Goal: Navigation & Orientation: Find specific page/section

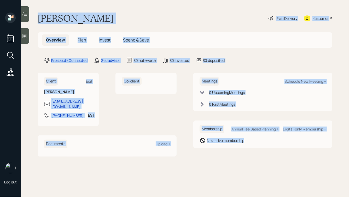
drag, startPoint x: 37, startPoint y: 17, endPoint x: 248, endPoint y: 154, distance: 250.8
click at [248, 154] on main "[PERSON_NAME] Plan Delivery Kustomer Overview Plan Invest Spend & Save Prospect…" at bounding box center [185, 98] width 329 height 197
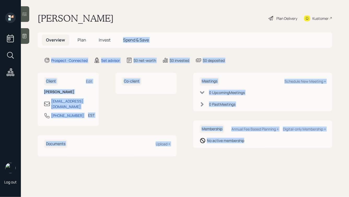
drag, startPoint x: 256, startPoint y: 146, endPoint x: 118, endPoint y: 29, distance: 180.9
click at [118, 29] on main "[PERSON_NAME] Plan Delivery Kustomer Overview Plan Invest Spend & Save Prospect…" at bounding box center [185, 98] width 329 height 197
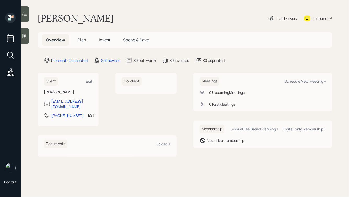
click at [96, 17] on h1 "[PERSON_NAME]" at bounding box center [76, 19] width 76 height 12
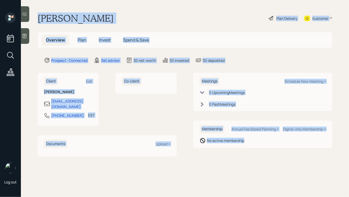
drag, startPoint x: 38, startPoint y: 15, endPoint x: 254, endPoint y: 151, distance: 254.7
click at [254, 151] on main "[PERSON_NAME] Plan Delivery Kustomer Overview Plan Invest Spend & Save Prospect…" at bounding box center [185, 98] width 329 height 197
click at [254, 151] on div "Meetings Schedule New Meeting + 0 Upcoming Meeting s 0 Past Meeting s Membershi…" at bounding box center [263, 115] width 139 height 84
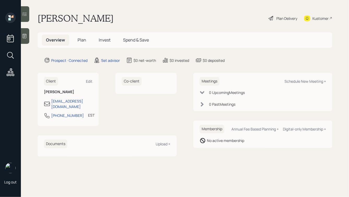
click at [27, 35] on icon at bounding box center [24, 35] width 5 height 5
